Goal: Navigation & Orientation: Find specific page/section

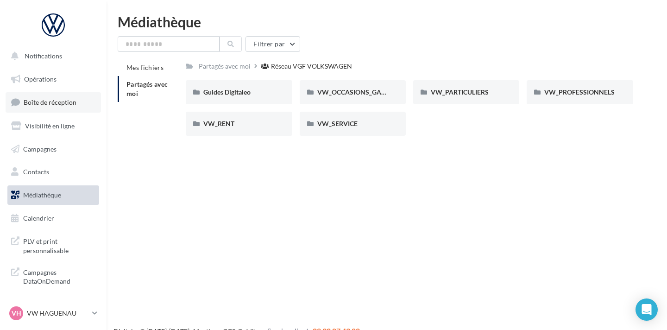
click at [51, 96] on link "Boîte de réception" at bounding box center [53, 102] width 95 height 20
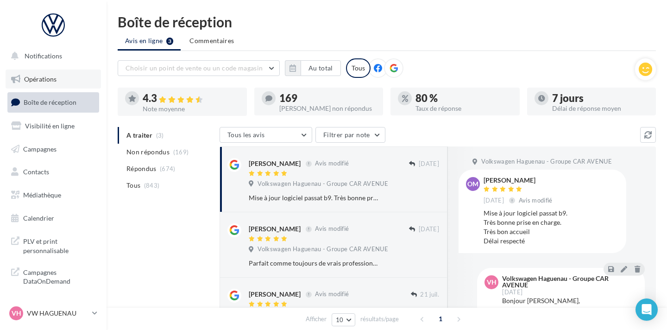
click at [50, 78] on span "Opérations" at bounding box center [40, 79] width 32 height 8
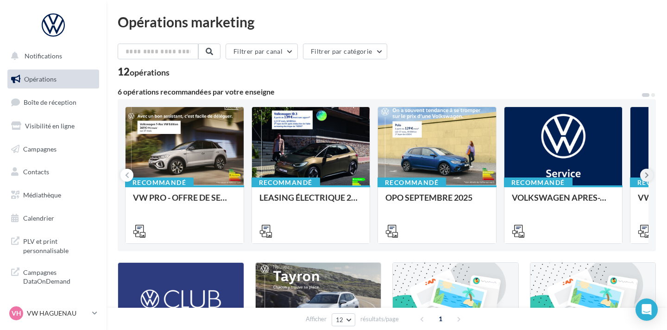
click at [643, 175] on button at bounding box center [646, 175] width 13 height 13
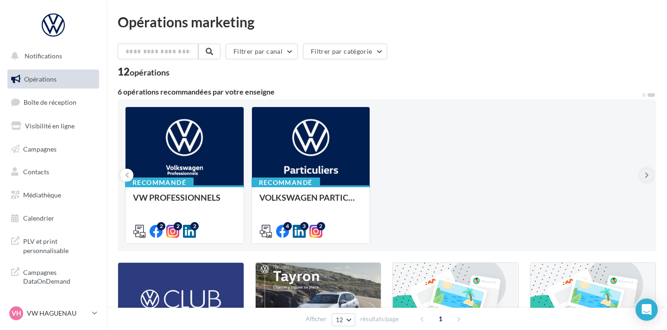
click at [643, 175] on button at bounding box center [646, 175] width 13 height 13
